Goal: Task Accomplishment & Management: Manage account settings

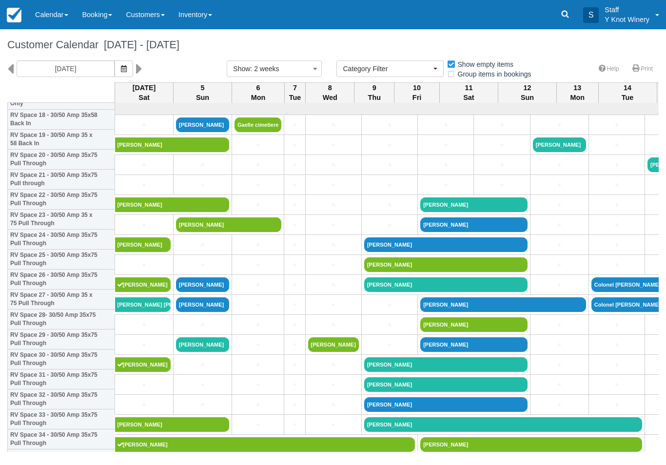
select select
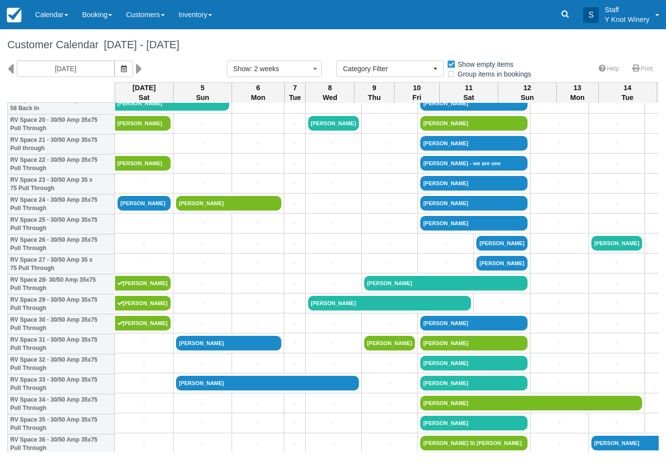
scroll to position [422, 0]
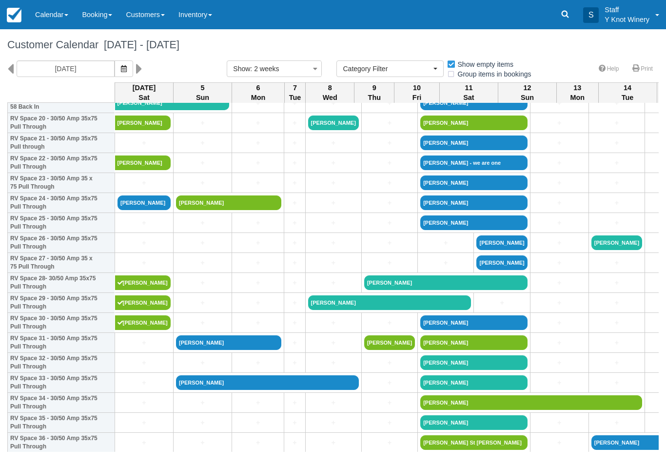
click at [147, 210] on link "[PERSON_NAME]" at bounding box center [144, 203] width 53 height 15
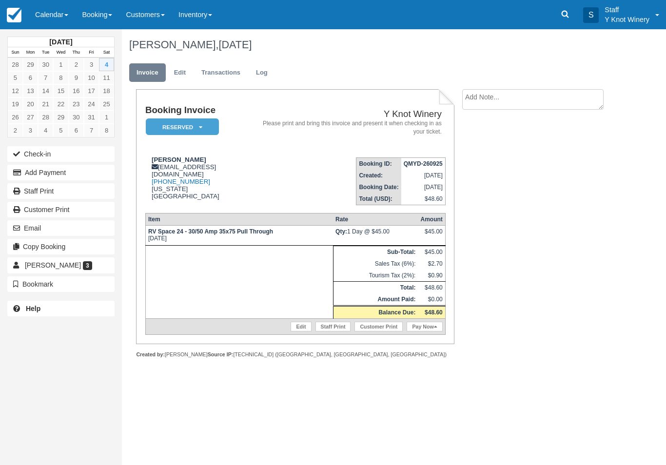
click at [425, 332] on link "Pay Now" at bounding box center [425, 327] width 36 height 10
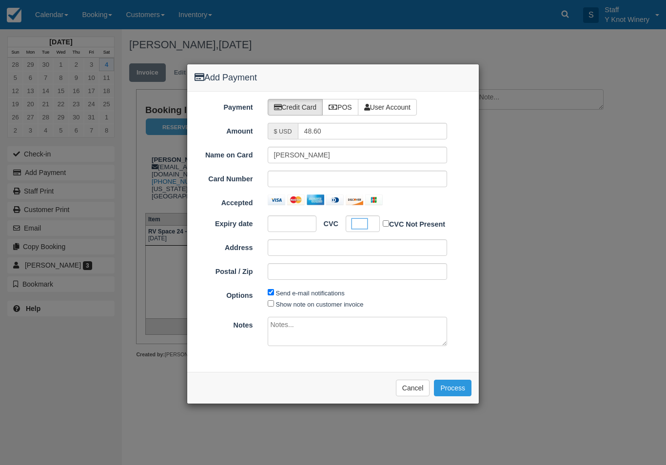
click at [302, 304] on label "Show note on customer invoice" at bounding box center [320, 304] width 88 height 7
click at [274, 304] on input "Show note on customer invoice" at bounding box center [271, 303] width 6 height 6
checkbox input "true"
click at [456, 390] on button "Process" at bounding box center [453, 388] width 38 height 17
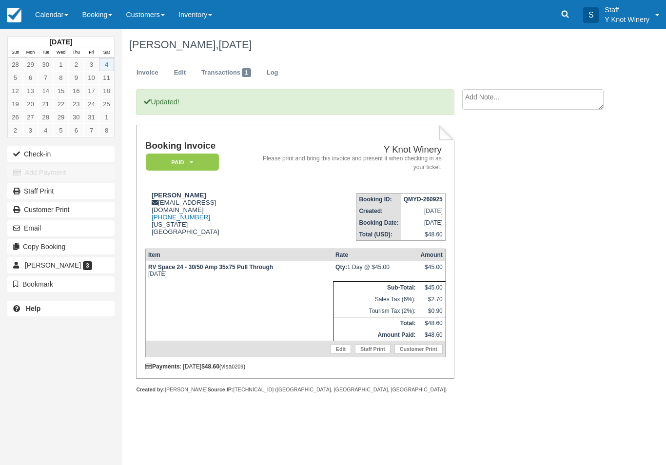
click at [31, 155] on button "Check-in" at bounding box center [60, 154] width 107 height 16
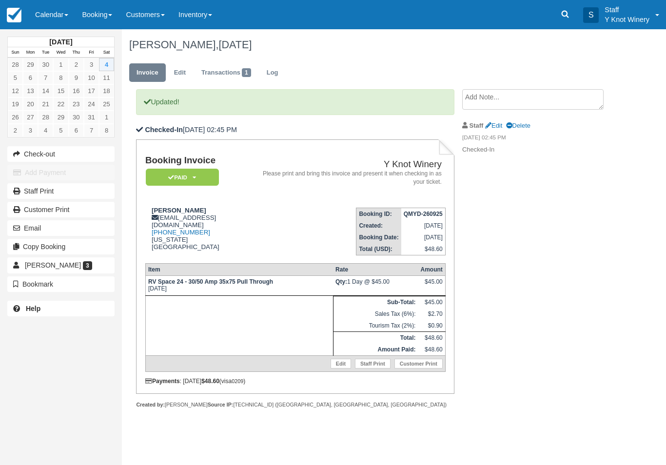
click at [48, 20] on link "Calendar" at bounding box center [51, 14] width 47 height 29
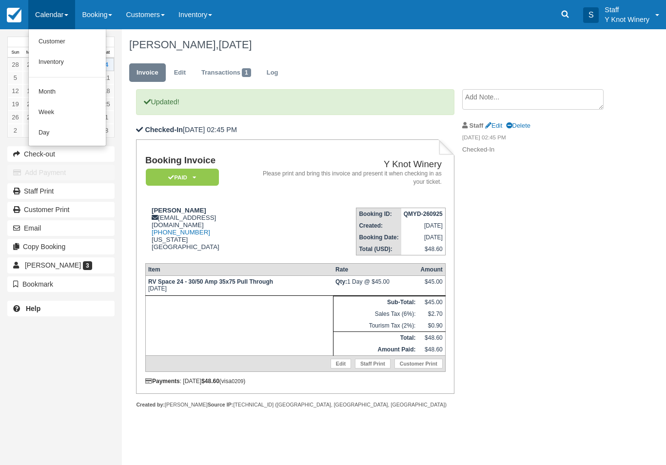
click at [49, 48] on link "Customer" at bounding box center [67, 42] width 77 height 20
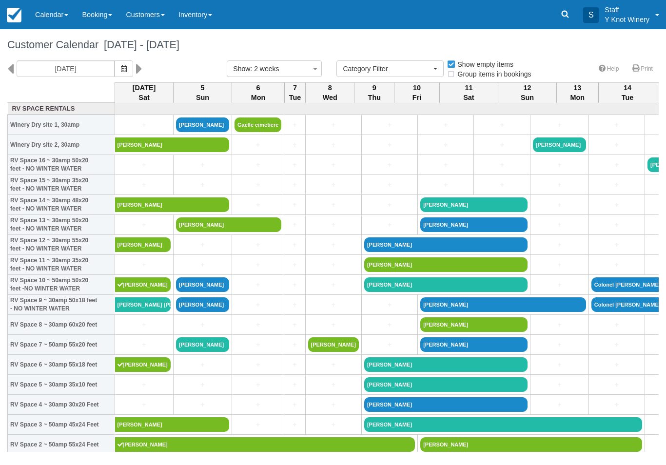
select select
click at [138, 312] on link "[PERSON_NAME] [PERSON_NAME] York" at bounding box center [143, 305] width 56 height 15
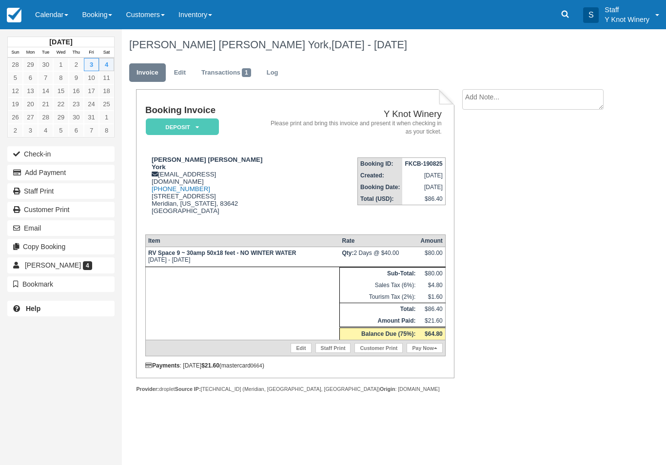
click at [433, 345] on link "Pay Now" at bounding box center [425, 348] width 36 height 10
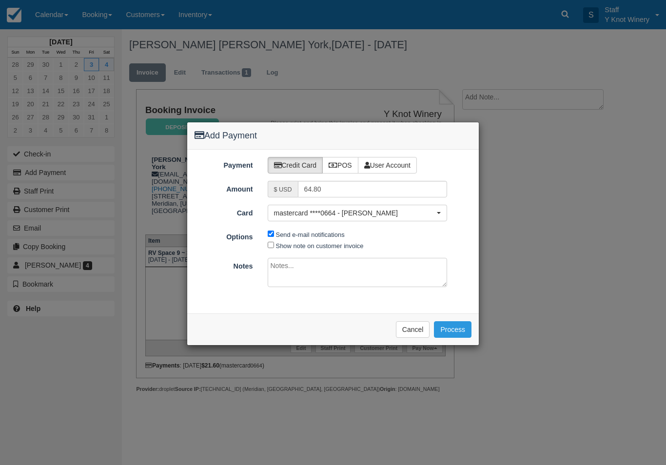
click at [279, 244] on label "Show note on customer invoice" at bounding box center [320, 245] width 88 height 7
click at [274, 244] on input "Show note on customer invoice" at bounding box center [271, 245] width 6 height 6
checkbox input "true"
click at [453, 332] on button "Process" at bounding box center [453, 329] width 38 height 17
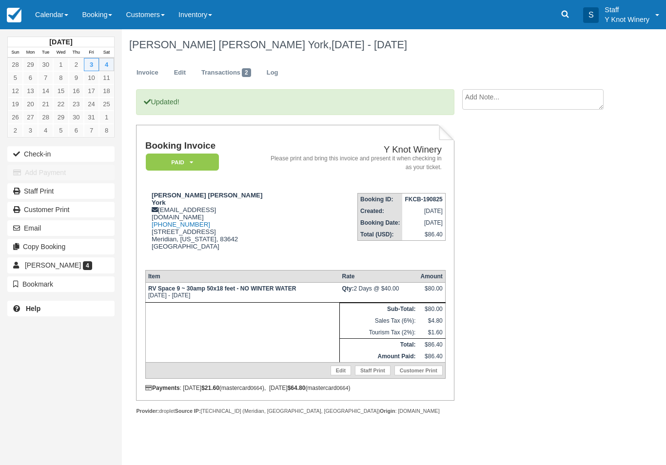
click at [21, 149] on button "Check-in" at bounding box center [60, 154] width 107 height 16
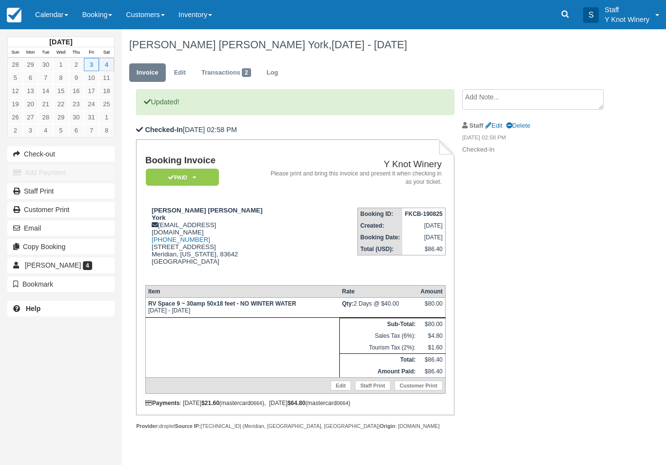
click at [53, 14] on link "Calendar" at bounding box center [51, 14] width 47 height 29
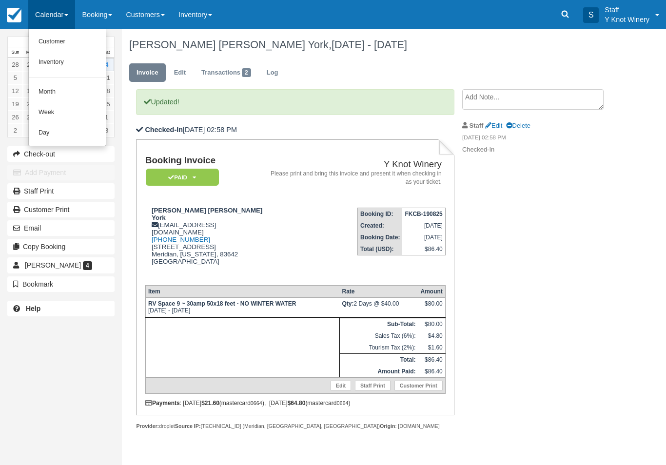
click at [71, 39] on link "Customer" at bounding box center [67, 42] width 77 height 20
